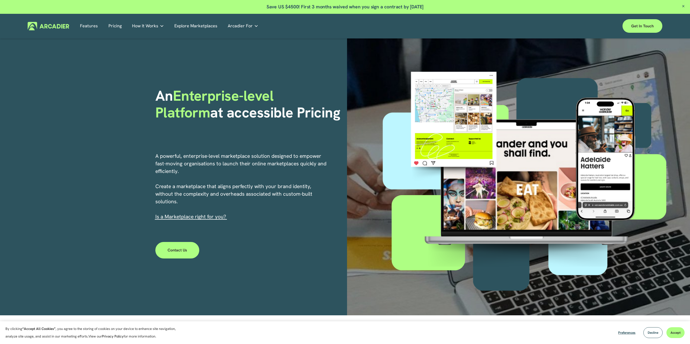
click at [112, 29] on link "Pricing" at bounding box center [114, 26] width 13 height 8
